Goal: Task Accomplishment & Management: Use online tool/utility

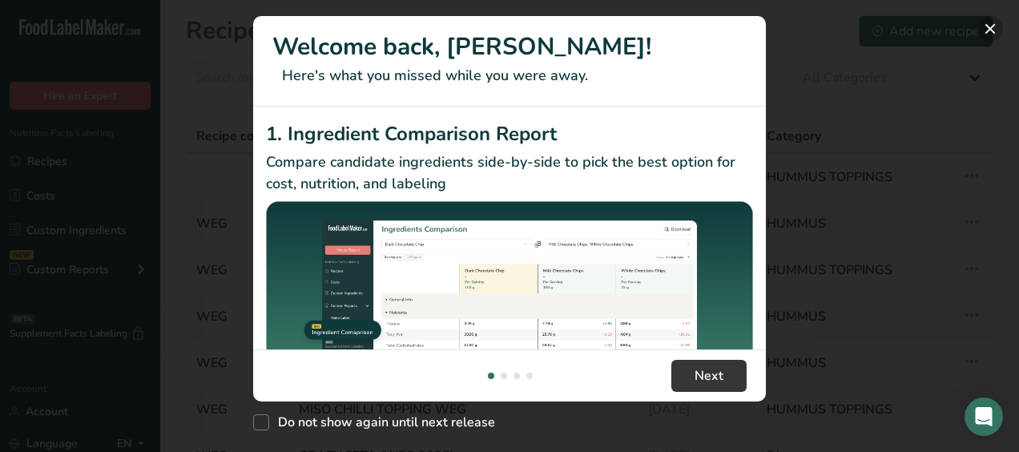
click at [992, 24] on button "New Features" at bounding box center [990, 29] width 26 height 26
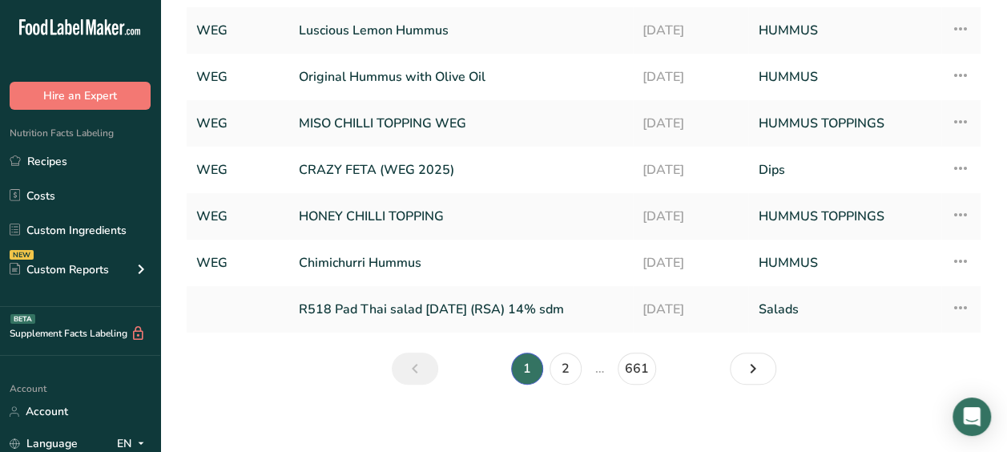
scroll to position [287, 0]
click at [467, 252] on link "Chimichurri Hummus" at bounding box center [461, 262] width 324 height 34
